Goal: Entertainment & Leisure: Consume media (video, audio)

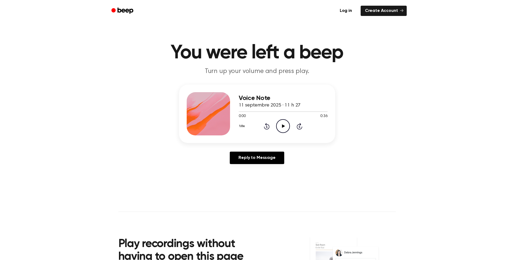
click at [448, 174] on main "You were left a beep Turn up your volume and press play. Voice Note 11 septembr…" at bounding box center [257, 167] width 514 height 334
click at [283, 126] on icon at bounding box center [283, 127] width 3 height 4
click at [280, 130] on icon "Pause Audio" at bounding box center [283, 126] width 14 height 14
click at [282, 125] on icon at bounding box center [283, 127] width 3 height 4
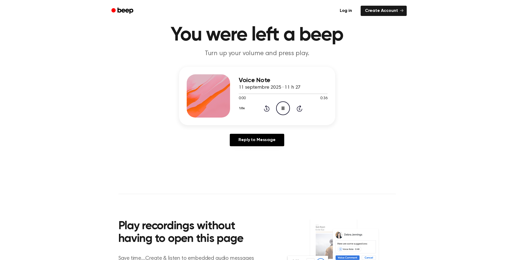
scroll to position [54, 0]
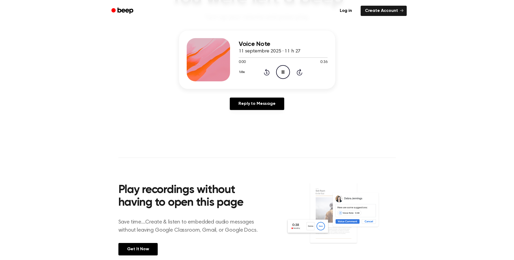
click at [301, 72] on icon "Skip 5 seconds" at bounding box center [299, 72] width 6 height 7
click at [301, 71] on icon "Skip 5 seconds" at bounding box center [299, 72] width 6 height 7
click at [302, 119] on main "You were left a beep Turn up your volume and press play. Voice Note 11 septembr…" at bounding box center [257, 113] width 514 height 334
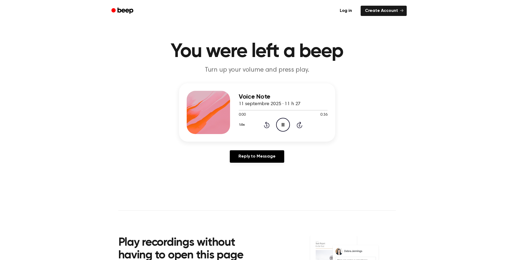
scroll to position [0, 0]
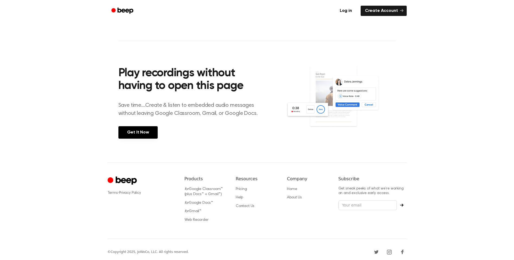
scroll to position [175, 0]
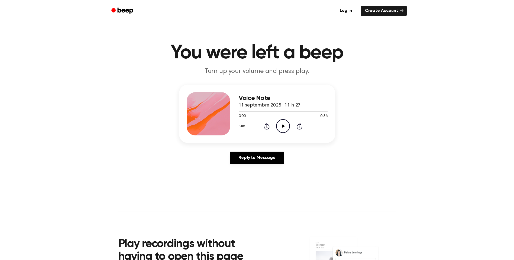
click at [282, 126] on icon at bounding box center [283, 127] width 3 height 4
click at [280, 122] on icon "Play Audio" at bounding box center [283, 126] width 14 height 14
click at [284, 125] on icon "Play Audio" at bounding box center [283, 126] width 14 height 14
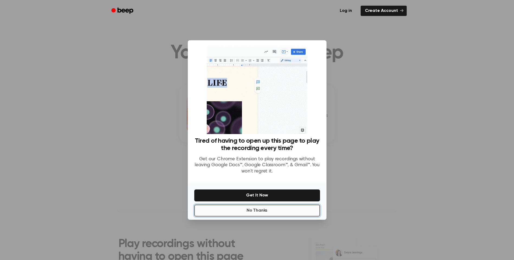
click at [262, 210] on button "No Thanks" at bounding box center [257, 211] width 126 height 12
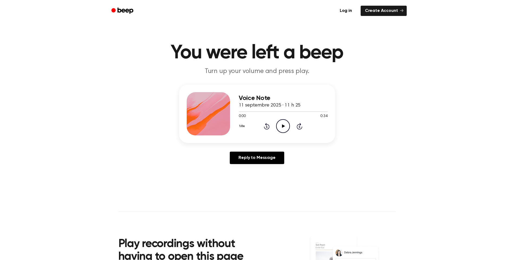
click at [282, 128] on icon "Play Audio" at bounding box center [283, 126] width 14 height 14
click at [282, 125] on icon at bounding box center [283, 127] width 3 height 4
click at [281, 125] on icon "Play Audio" at bounding box center [283, 126] width 14 height 14
click at [276, 127] on circle at bounding box center [282, 126] width 13 height 13
click at [247, 111] on div at bounding box center [283, 111] width 89 height 4
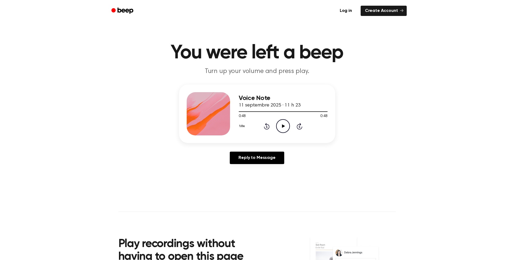
click at [282, 128] on icon "Play Audio" at bounding box center [283, 126] width 14 height 14
